Goal: Use online tool/utility: Utilize a website feature to perform a specific function

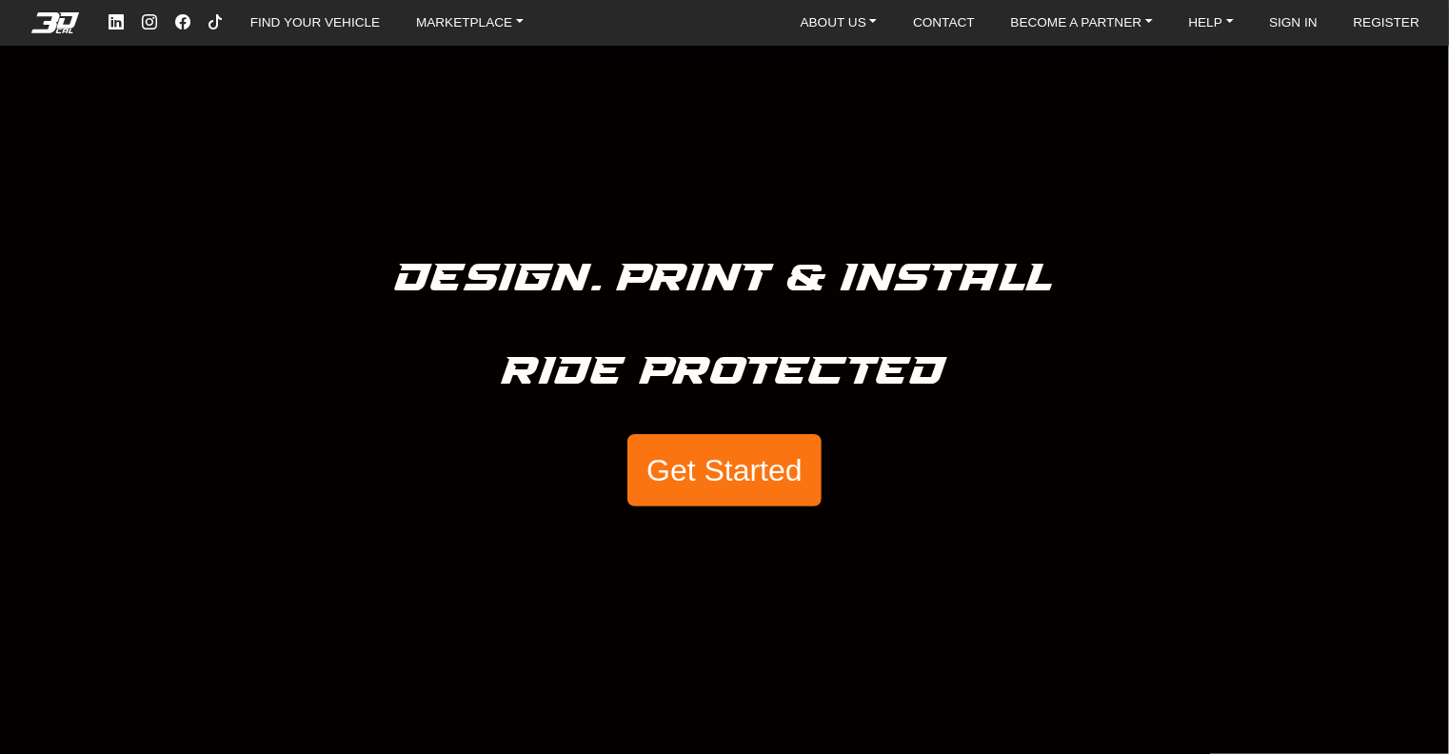
click at [726, 464] on button "Get Started" at bounding box center [725, 470] width 194 height 72
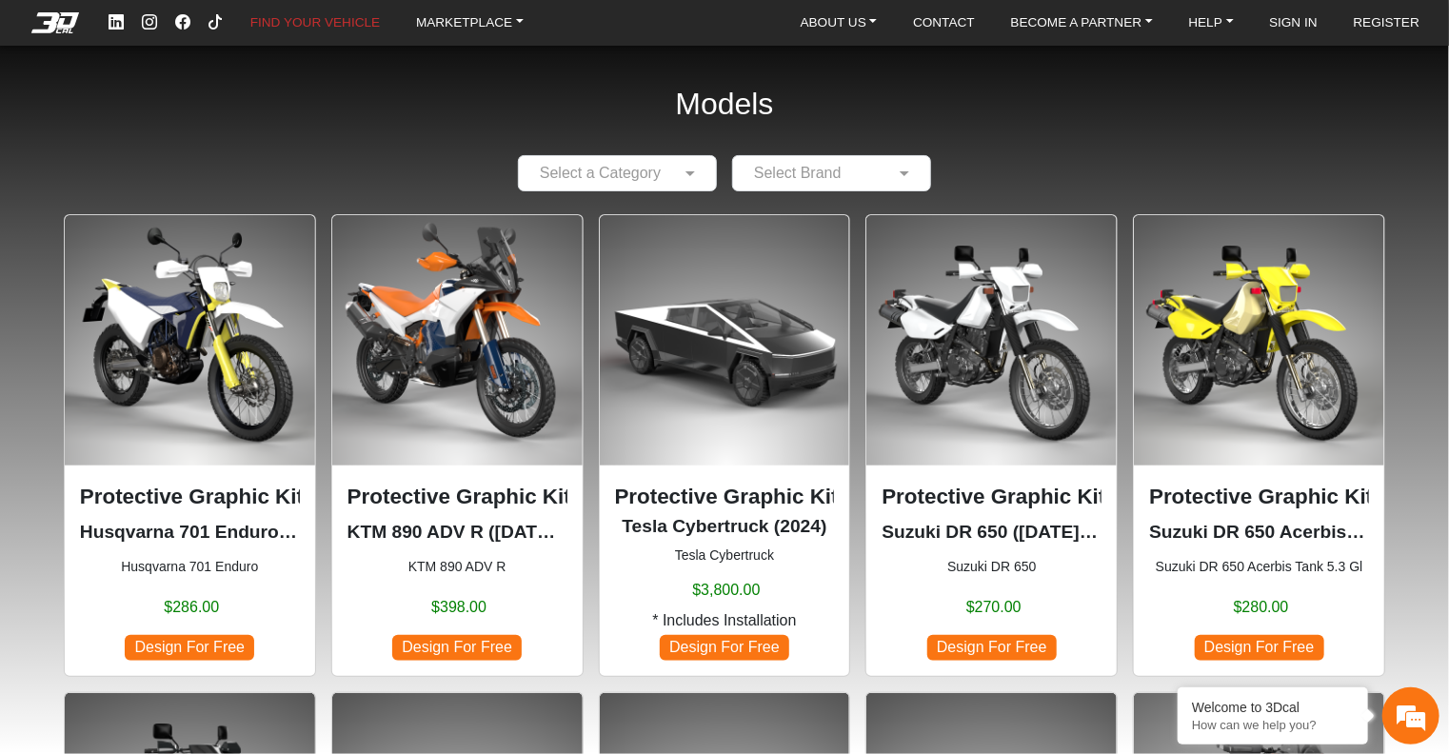
click at [1266, 393] on img at bounding box center [1259, 340] width 250 height 250
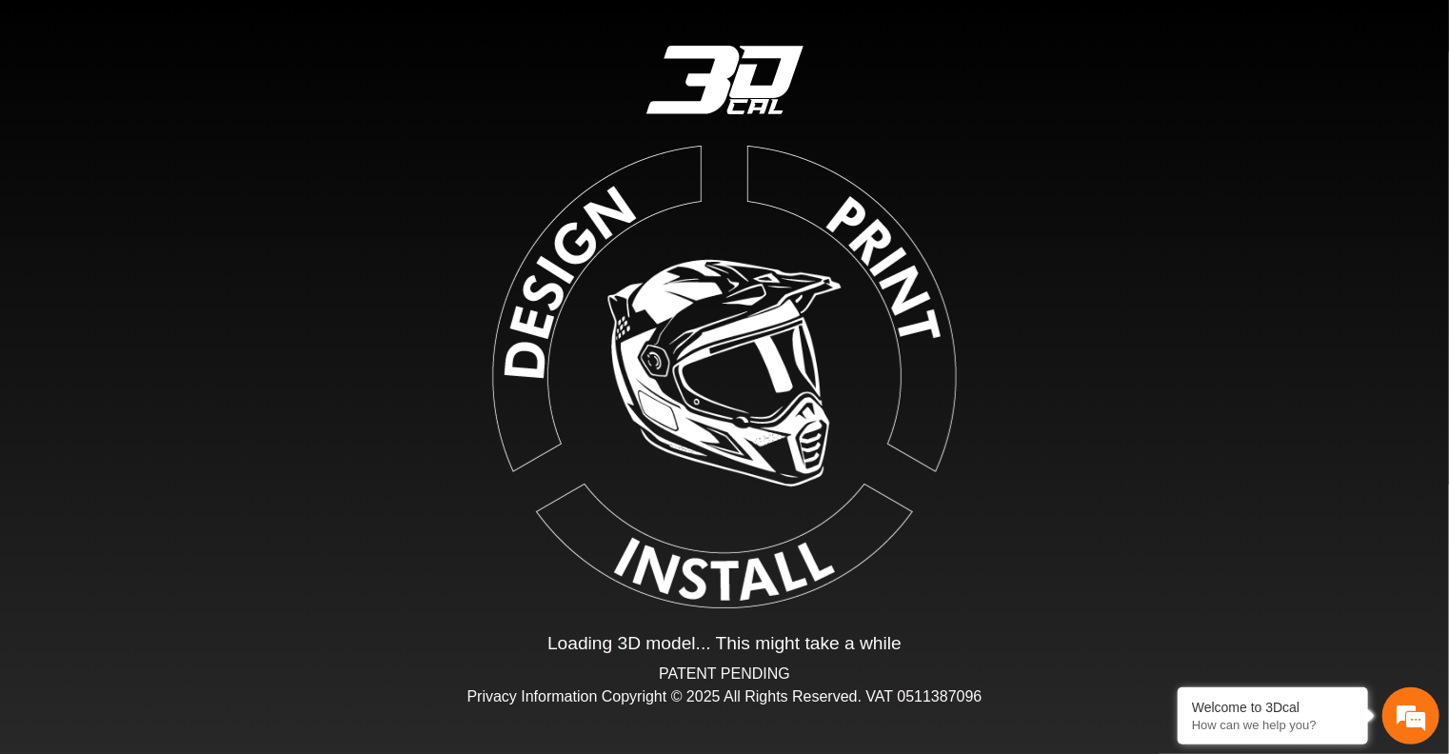
type input "*"
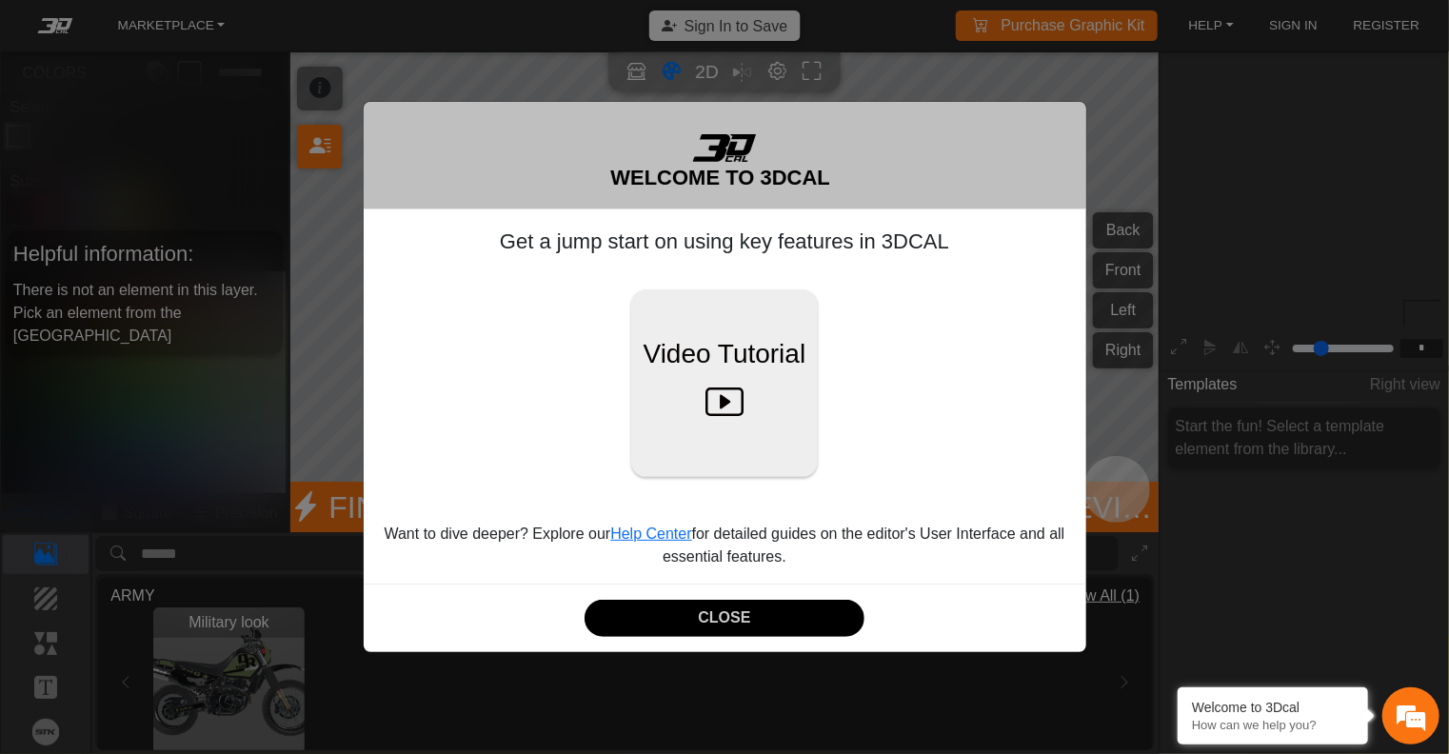
scroll to position [219, 214]
